Goal: Use online tool/utility

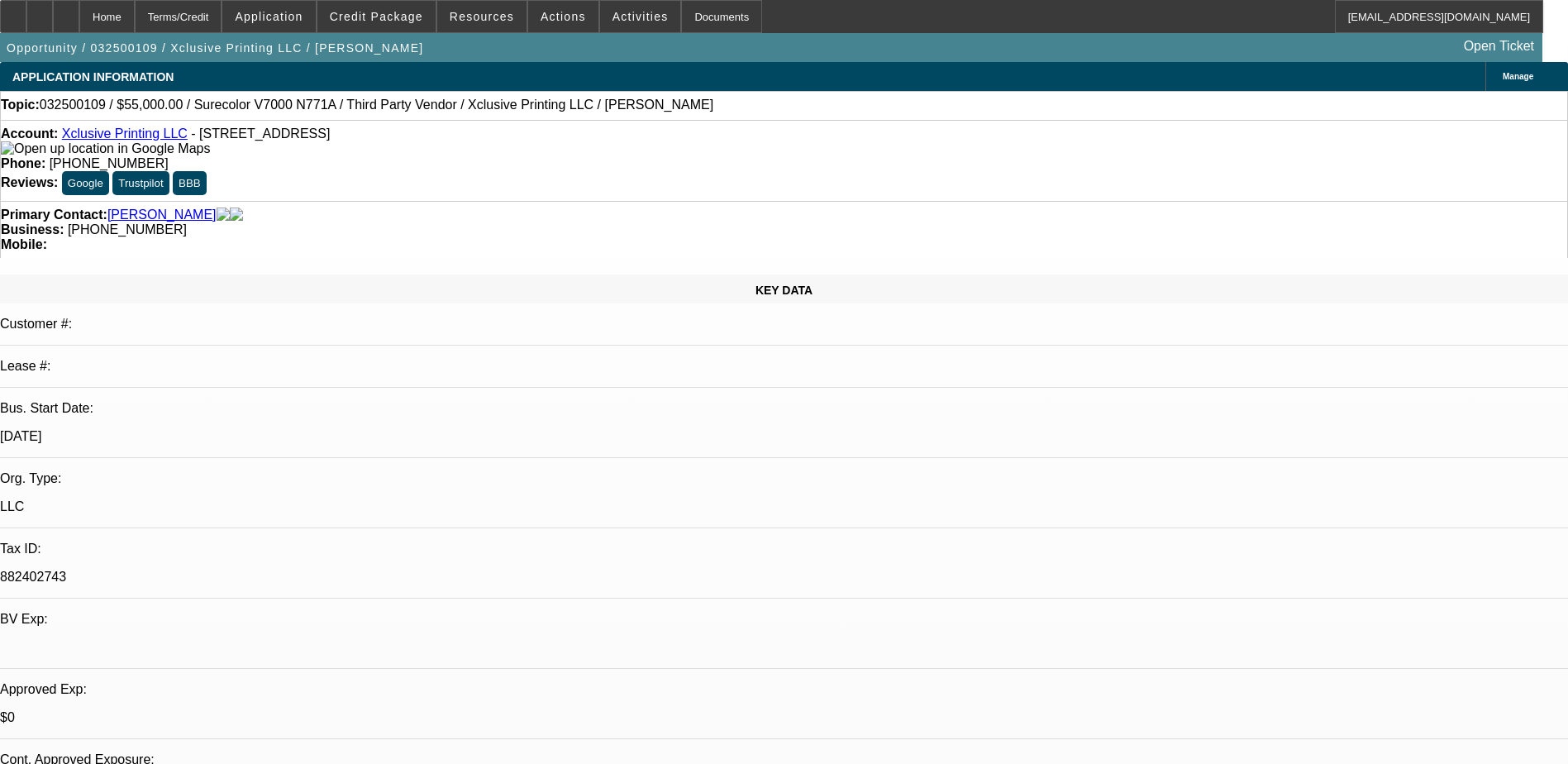
select select "0"
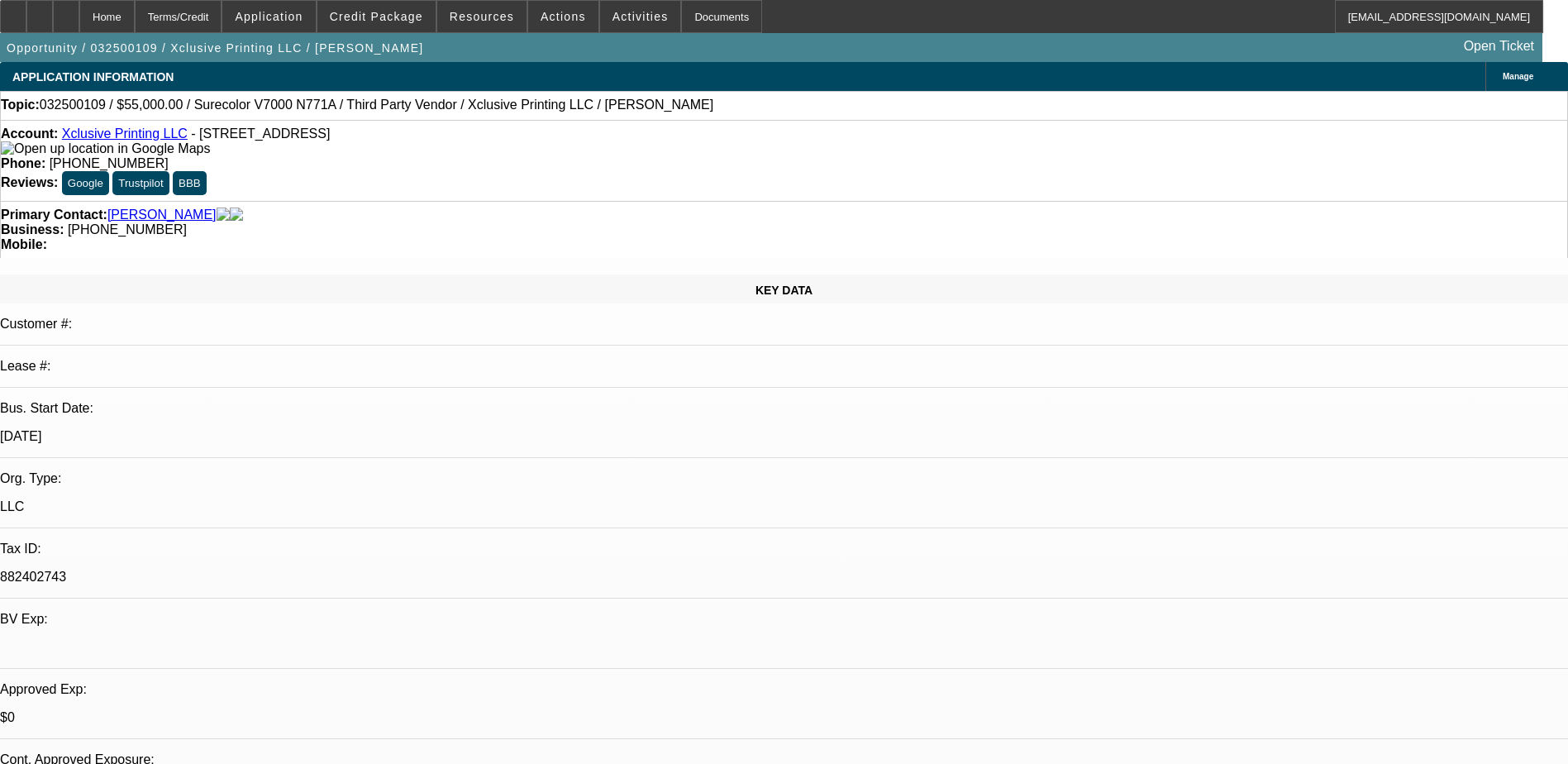
select select "0"
select select "1"
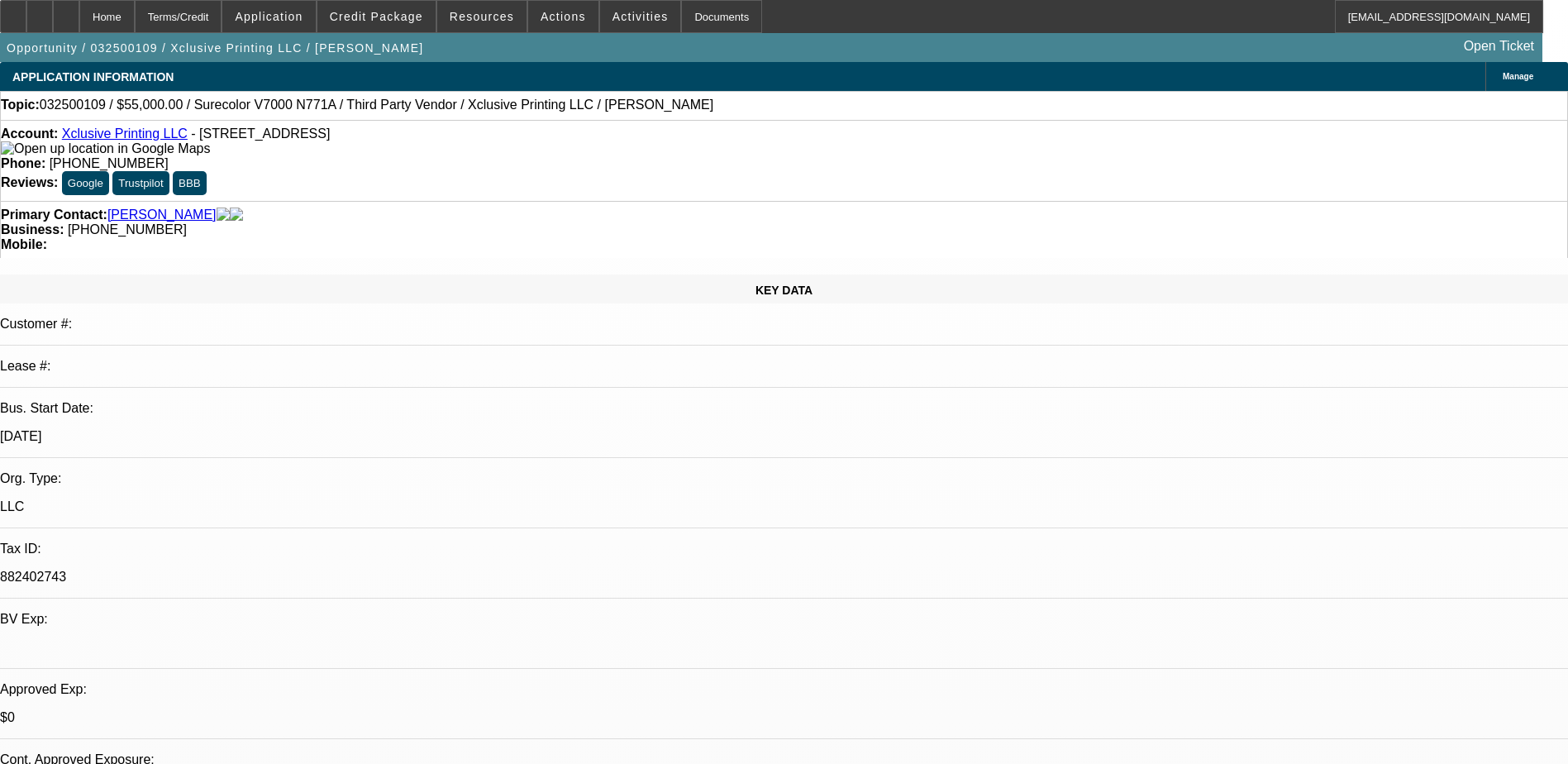
select select "1"
select select "6"
select select "1"
select select "6"
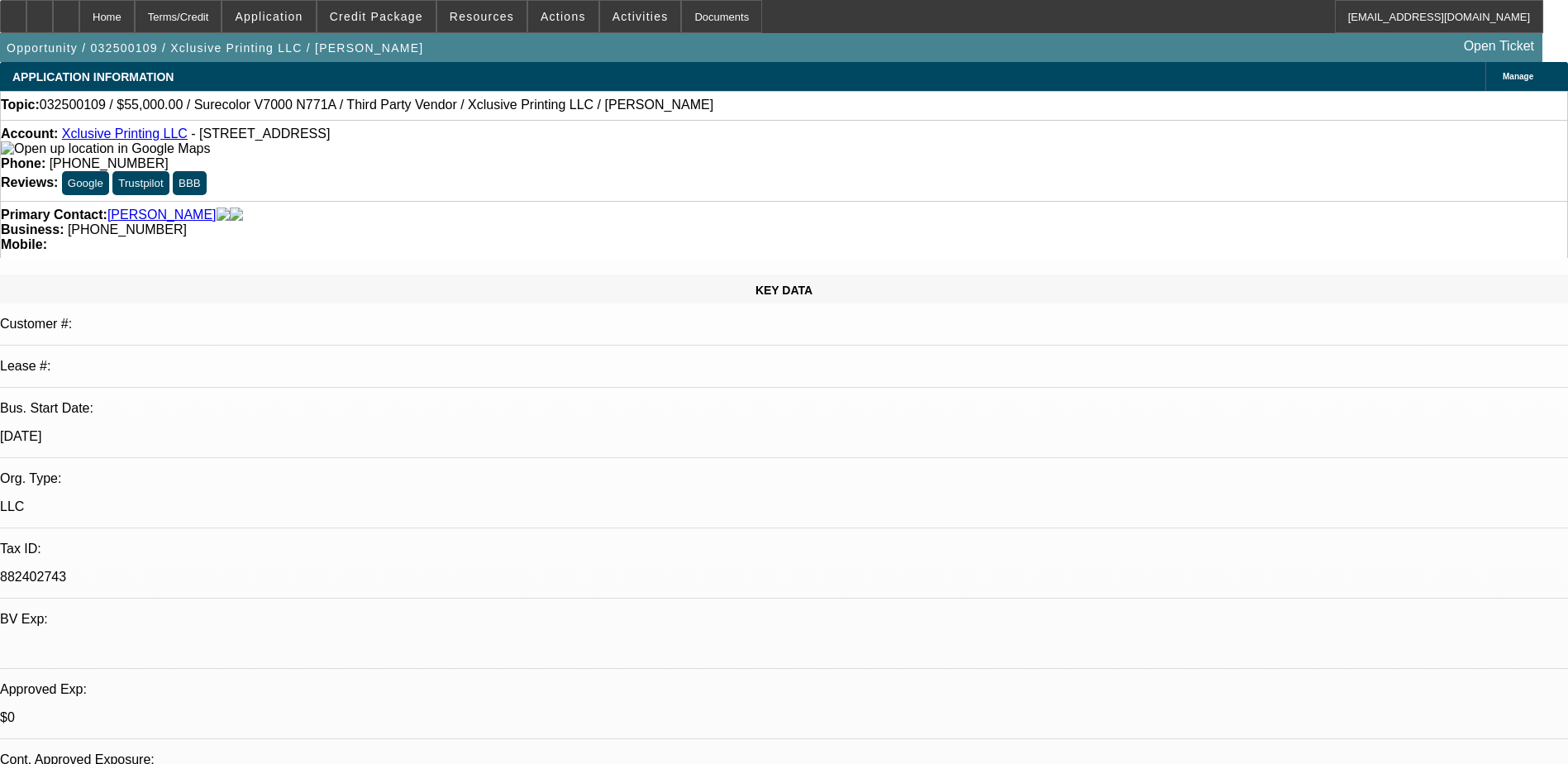
select select "1"
select select "6"
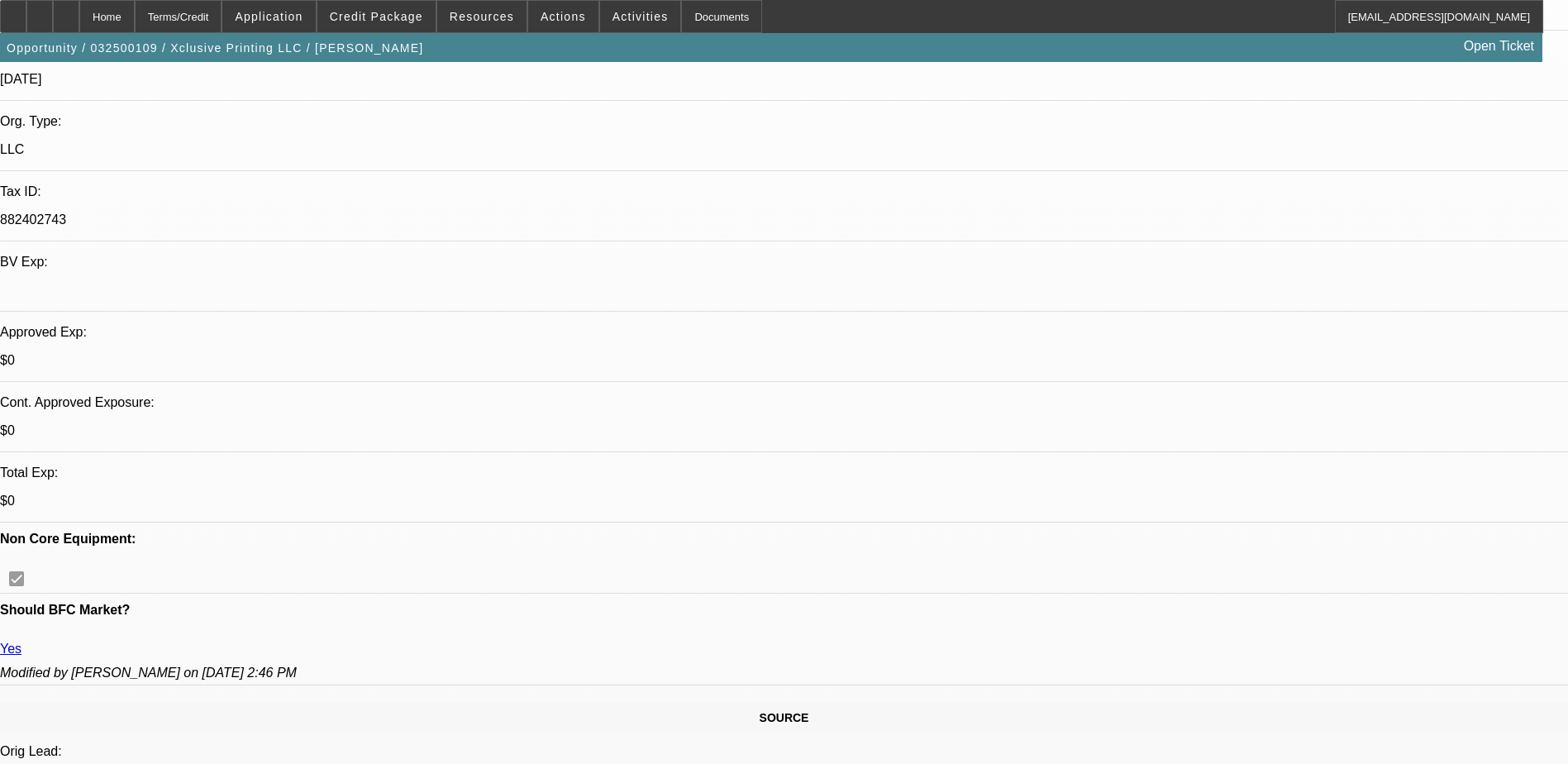
scroll to position [248, 0]
